Goal: Register for event/course

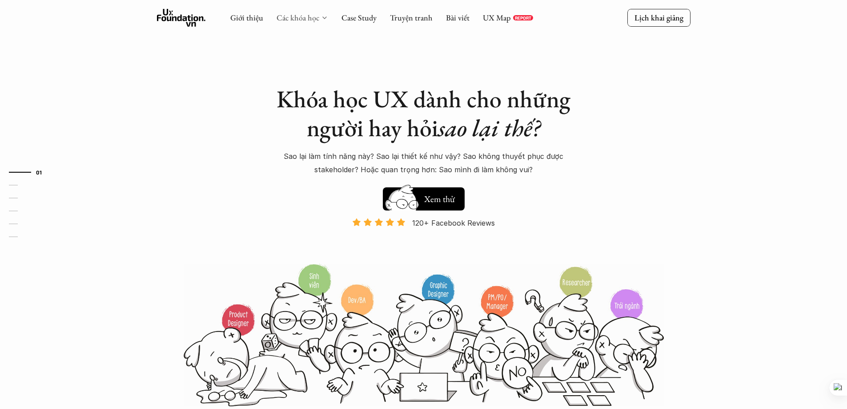
click at [310, 19] on link "Các khóa học" at bounding box center [298, 17] width 43 height 10
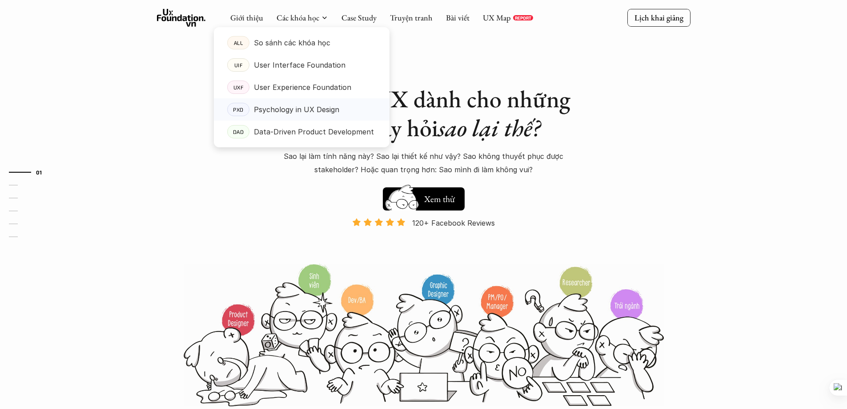
click at [315, 109] on p "Psychology in UX Design" at bounding box center [296, 109] width 85 height 13
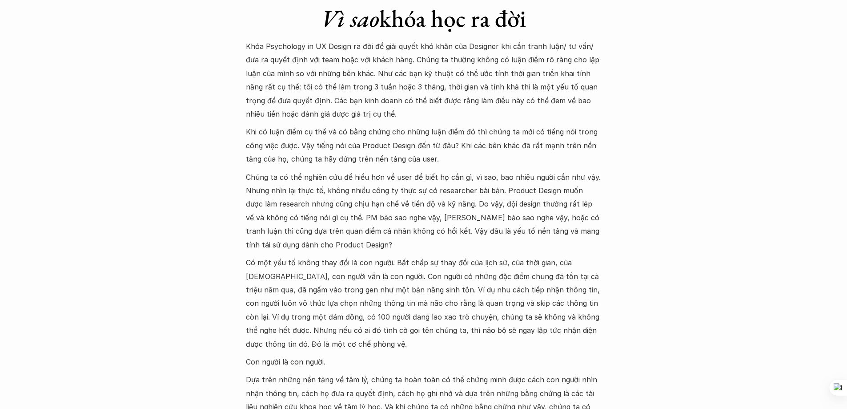
scroll to position [563, 0]
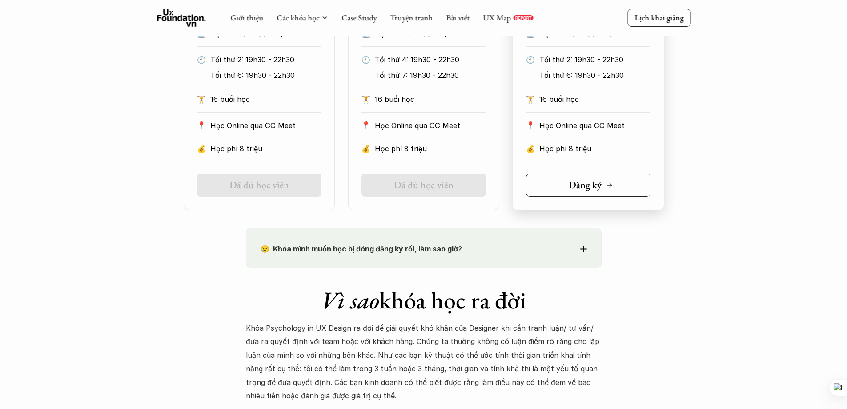
click at [597, 186] on h5 "Đăng ký" at bounding box center [585, 185] width 33 height 12
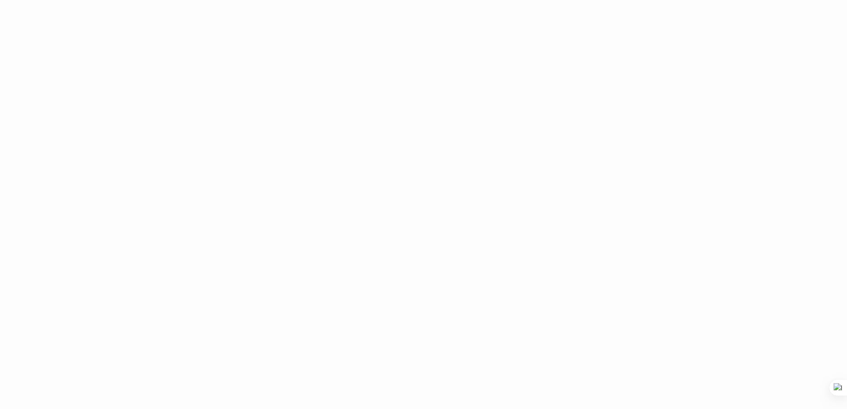
scroll to position [502, 0]
click at [681, 263] on div "Giới thiệu Các khóa học Case Study Truyện tranh Bài viết UX Map REPORT Lịch kha…" at bounding box center [423, 309] width 847 height 1872
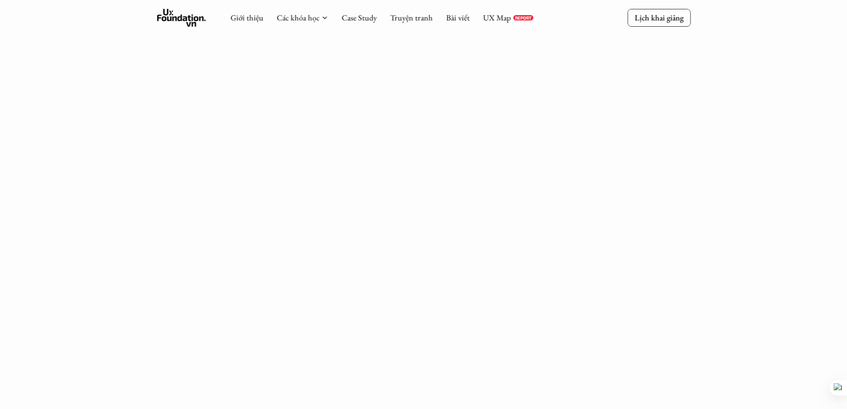
scroll to position [562, 0]
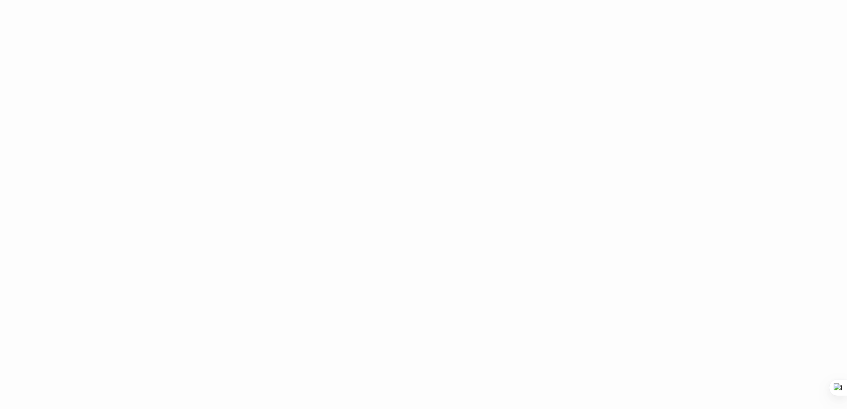
click at [665, 293] on div "Giới thiệu Các khóa học Case Study Truyện tranh Bài viết UX Map REPORT Lịch kha…" at bounding box center [423, 374] width 847 height 1872
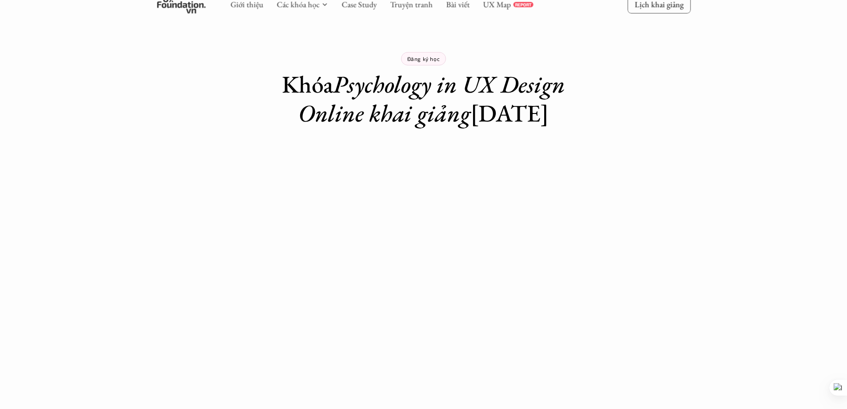
scroll to position [0, 0]
